Goal: Navigation & Orientation: Find specific page/section

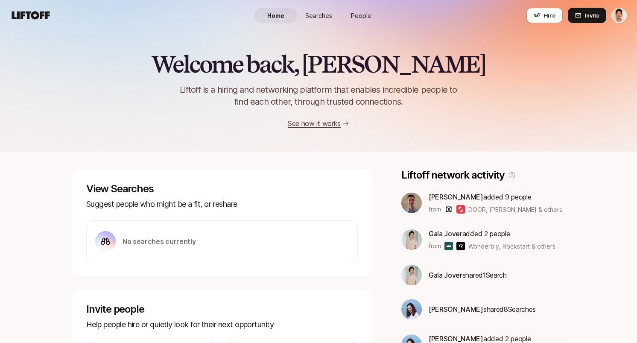
click at [379, 16] on link "People" at bounding box center [361, 16] width 43 height 16
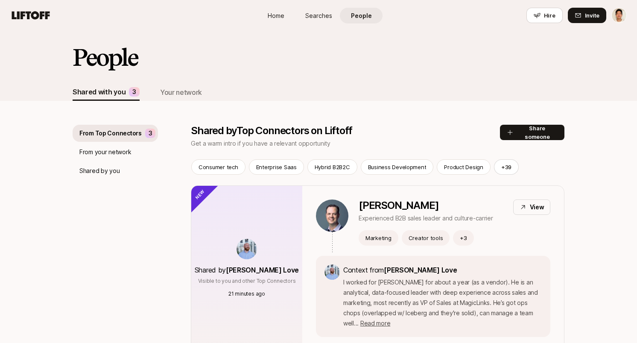
click at [202, 94] on div "Shared with you 3 Your network" at bounding box center [319, 92] width 492 height 17
click at [188, 89] on div "Your network" at bounding box center [181, 92] width 42 height 11
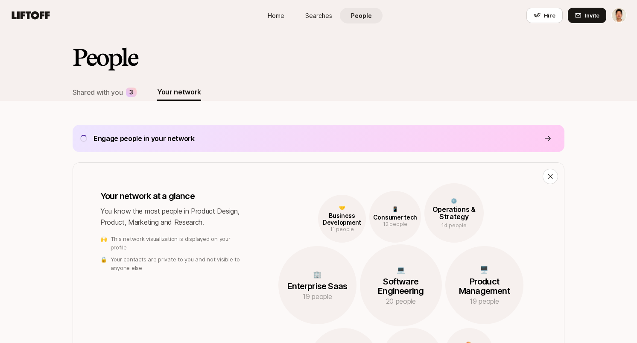
click at [218, 143] on div "Engage people in your network" at bounding box center [319, 138] width 492 height 27
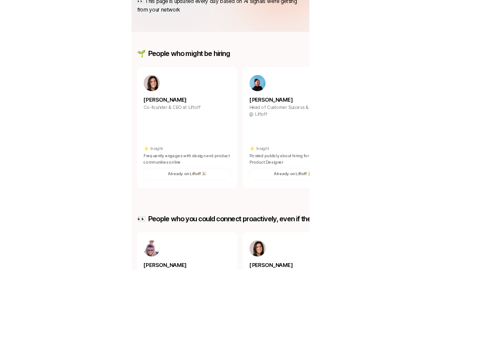
scroll to position [73, 0]
